Goal: Find specific page/section: Find specific page/section

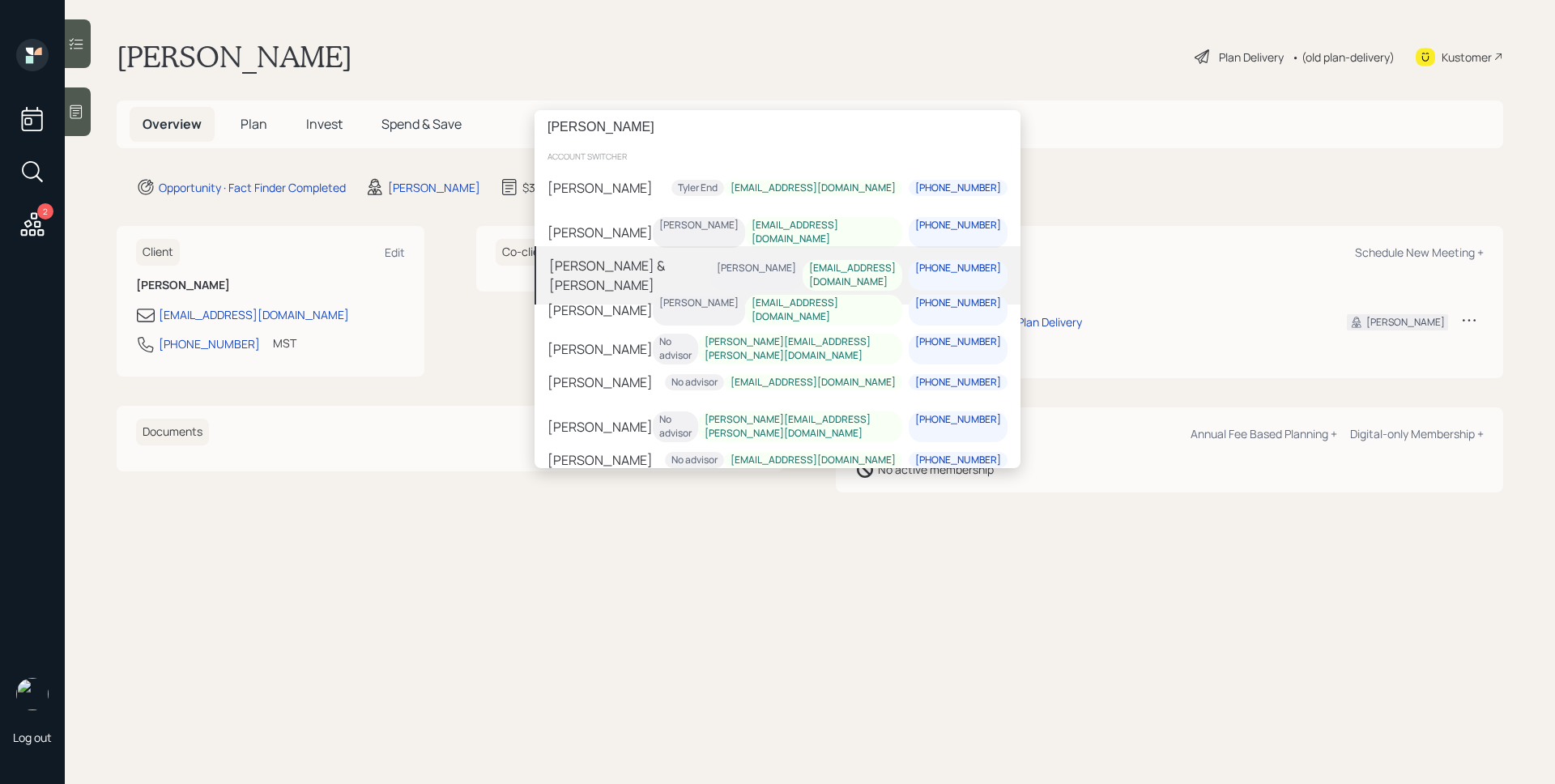
type input "[PERSON_NAME]"
click at [655, 275] on div "[PERSON_NAME] & [PERSON_NAME]" at bounding box center [630, 275] width 161 height 38
